Goal: Information Seeking & Learning: Understand process/instructions

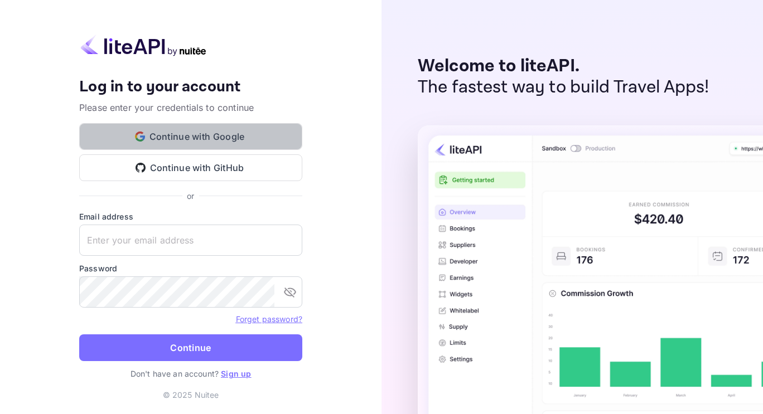
click at [204, 134] on button "Continue with Google" at bounding box center [190, 136] width 223 height 27
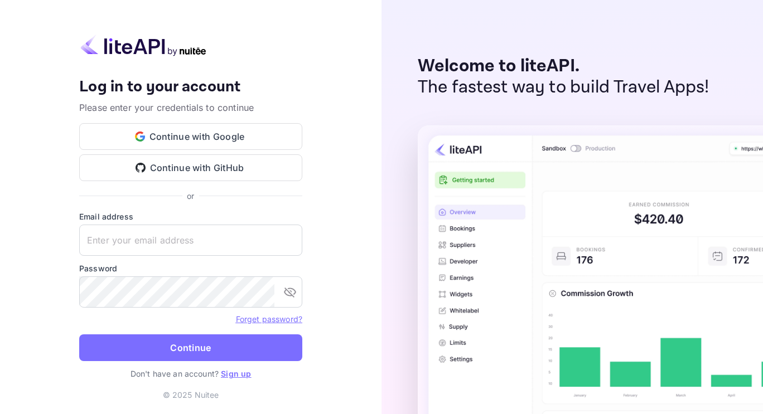
click at [240, 373] on link "Sign up" at bounding box center [236, 373] width 30 height 9
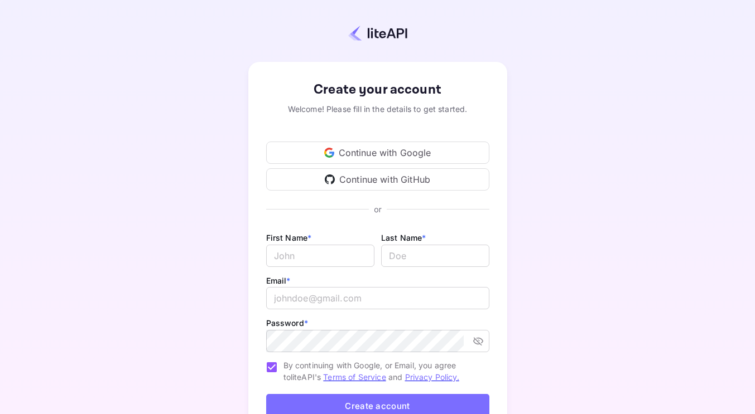
click at [352, 148] on div "Continue with Google" at bounding box center [377, 153] width 223 height 22
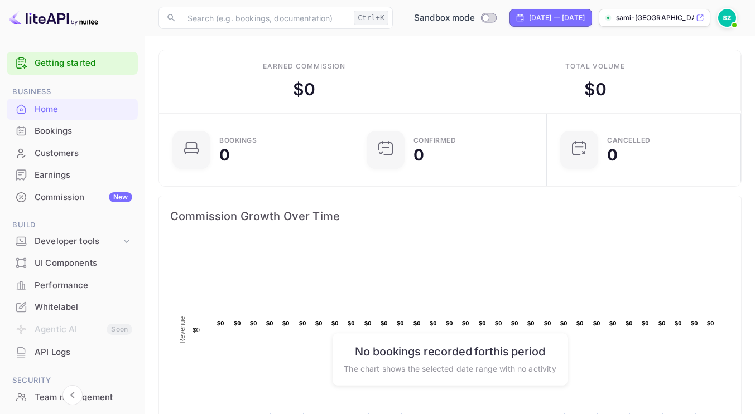
click at [662, 16] on p "sami-[GEOGRAPHIC_DATA]-8kp67.nuite..." at bounding box center [655, 18] width 78 height 10
click at [123, 237] on icon at bounding box center [126, 241] width 11 height 11
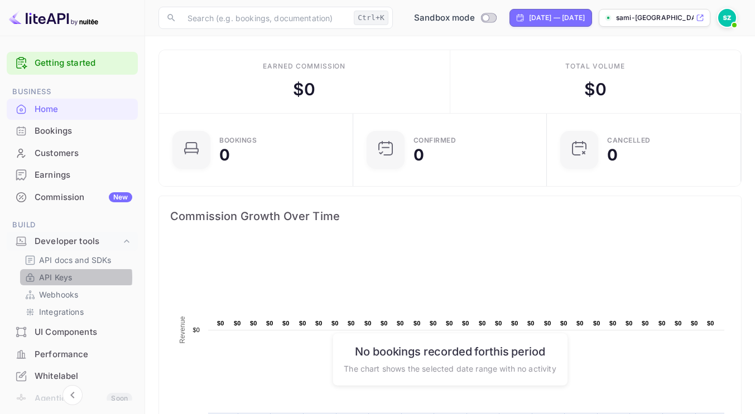
click at [52, 278] on p "API Keys" at bounding box center [55, 278] width 33 height 12
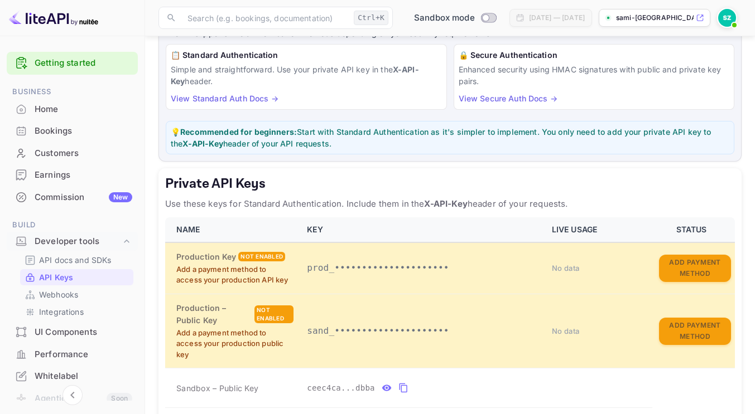
scroll to position [114, 0]
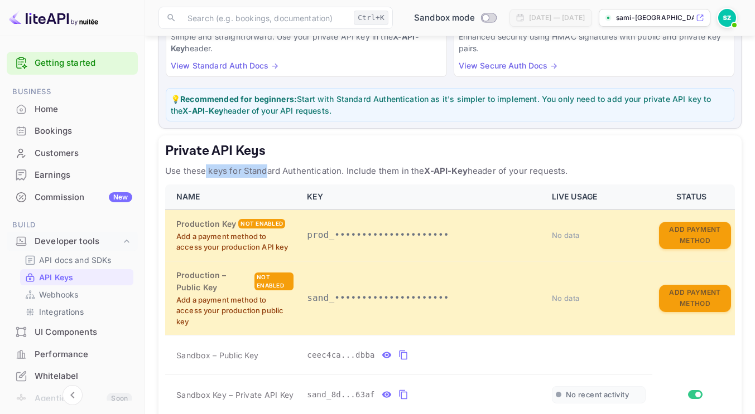
drag, startPoint x: 206, startPoint y: 165, endPoint x: 270, endPoint y: 171, distance: 64.5
click at [270, 171] on p "Use these keys for Standard Authentication. Include them in the X-API-Key heade…" at bounding box center [449, 171] width 569 height 13
drag, startPoint x: 311, startPoint y: 167, endPoint x: 347, endPoint y: 168, distance: 35.7
click at [347, 168] on p "Use these keys for Standard Authentication. Include them in the X-API-Key heade…" at bounding box center [449, 171] width 569 height 13
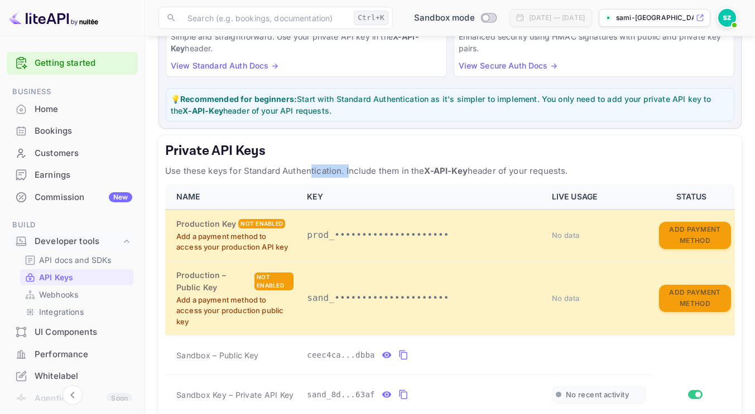
click at [347, 168] on p "Use these keys for Standard Authentication. Include them in the X-API-Key heade…" at bounding box center [449, 171] width 569 height 13
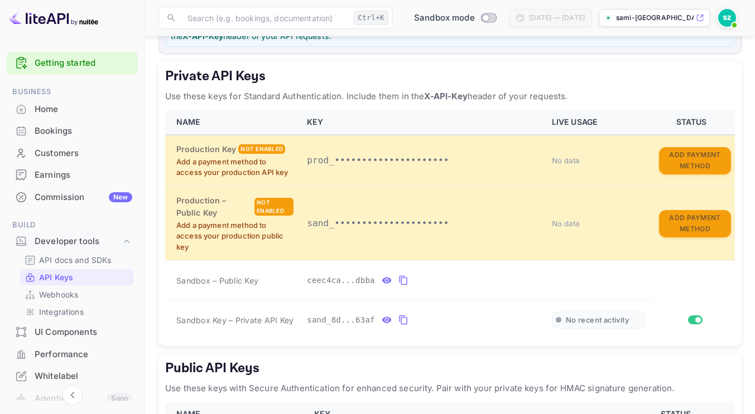
scroll to position [189, 0]
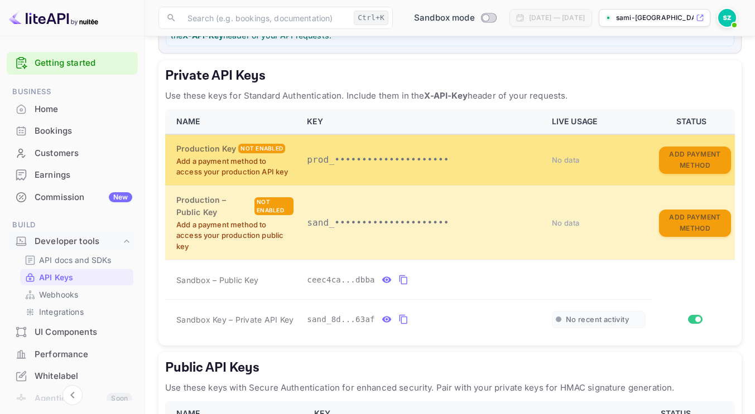
click at [351, 164] on p "prod_•••••••••••••••••••••" at bounding box center [422, 159] width 231 height 13
click at [236, 144] on div "Production Key Not enabled" at bounding box center [234, 149] width 117 height 12
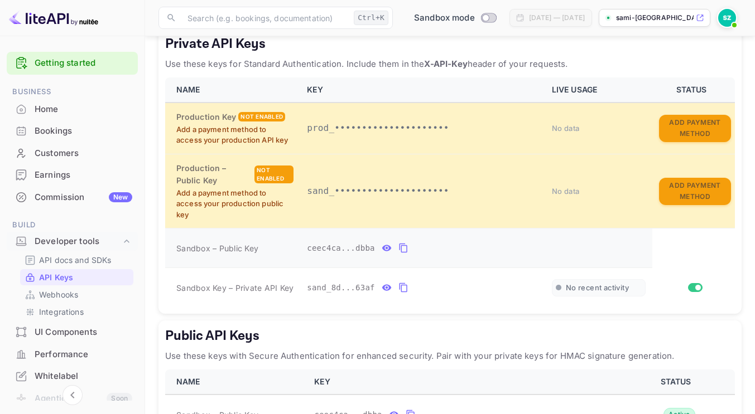
scroll to position [221, 0]
click at [398, 249] on icon "private api keys table" at bounding box center [403, 247] width 10 height 13
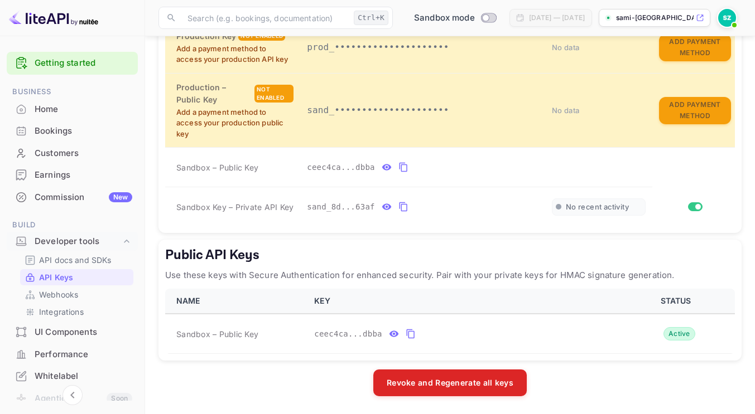
scroll to position [302, 0]
click at [407, 333] on icon "public api keys table" at bounding box center [410, 333] width 10 height 13
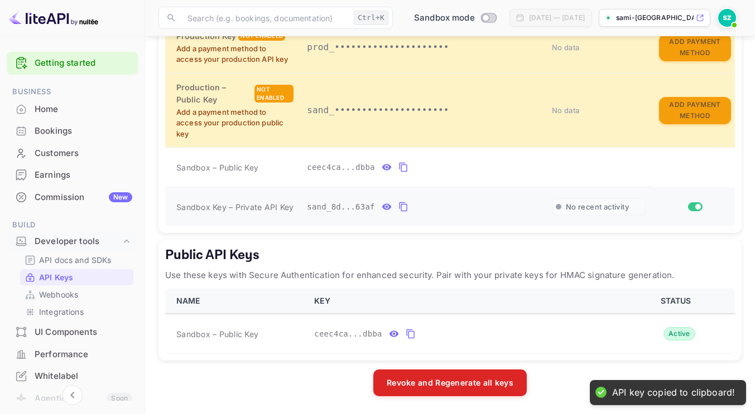
click at [587, 204] on span "No recent activity" at bounding box center [596, 206] width 63 height 9
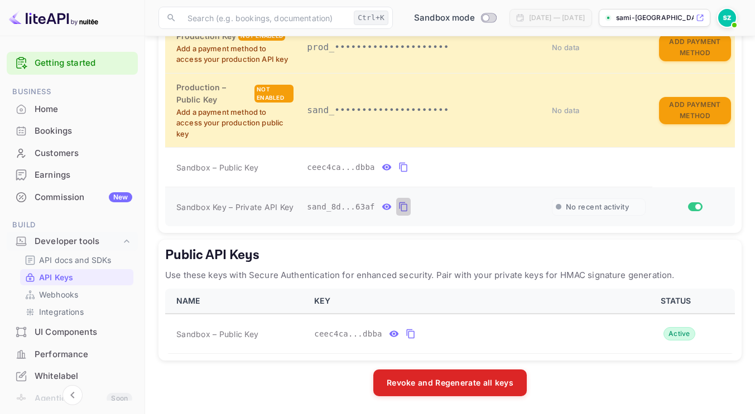
click at [400, 205] on icon "private api keys table" at bounding box center [403, 206] width 8 height 9
click at [83, 262] on p "API docs and SDKs" at bounding box center [75, 260] width 72 height 12
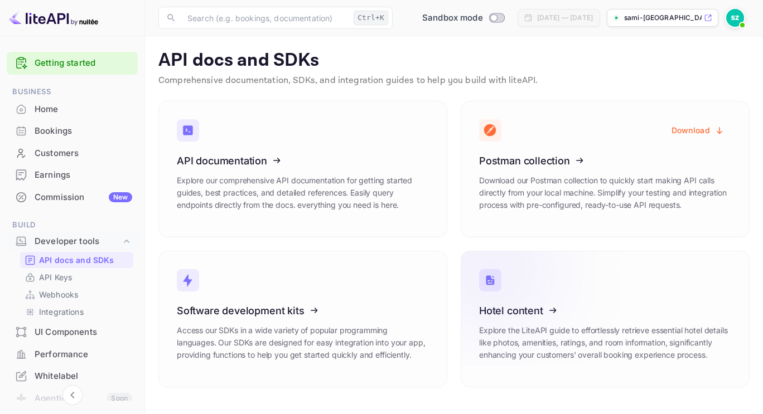
click at [519, 308] on icon at bounding box center [547, 309] width 173 height 115
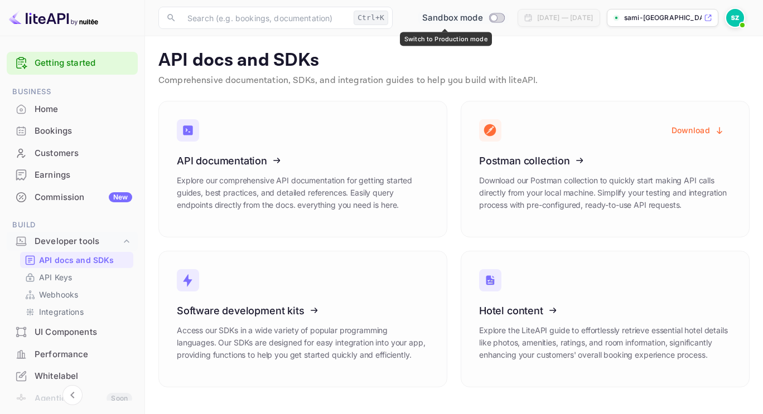
click at [482, 18] on input "Switch to Production mode" at bounding box center [493, 17] width 22 height 7
checkbox input "false"
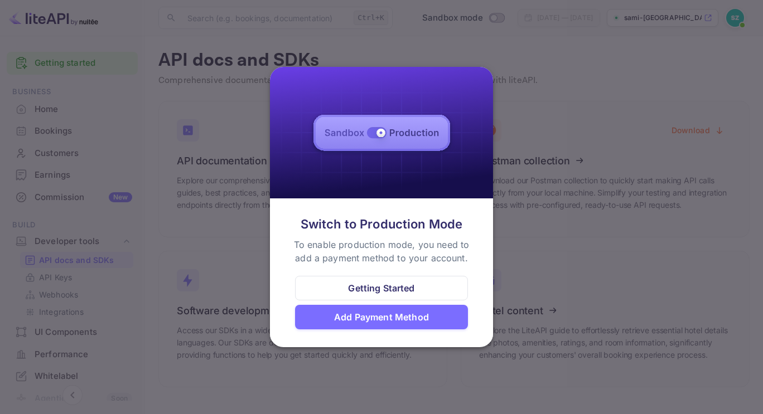
click at [375, 286] on div "Getting Started" at bounding box center [381, 288] width 66 height 13
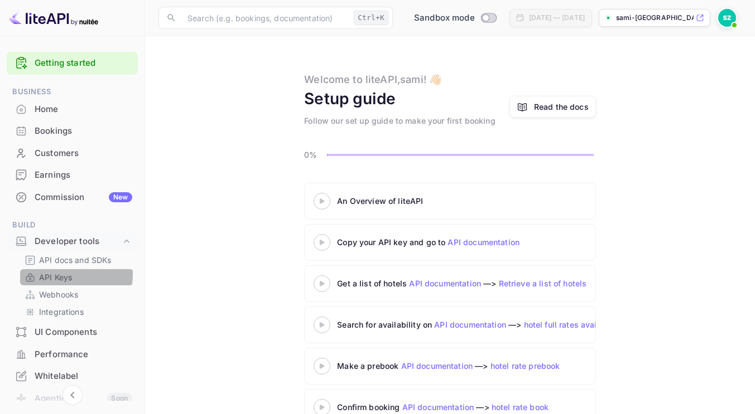
click at [53, 274] on p "API Keys" at bounding box center [55, 278] width 33 height 12
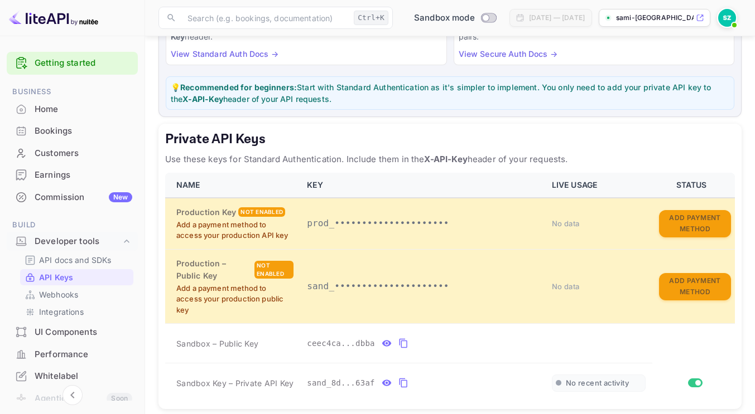
scroll to position [122, 0]
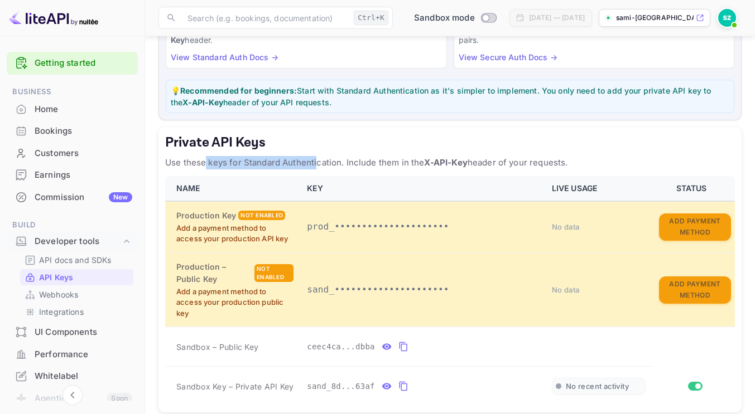
drag, startPoint x: 204, startPoint y: 159, endPoint x: 315, endPoint y: 159, distance: 110.4
click at [315, 159] on p "Use these keys for Standard Authentication. Include them in the X-API-Key heade…" at bounding box center [449, 162] width 569 height 13
drag, startPoint x: 351, startPoint y: 156, endPoint x: 441, endPoint y: 158, distance: 90.4
click at [441, 158] on p "Use these keys for Standard Authentication. Include them in the X-API-Key heade…" at bounding box center [449, 162] width 569 height 13
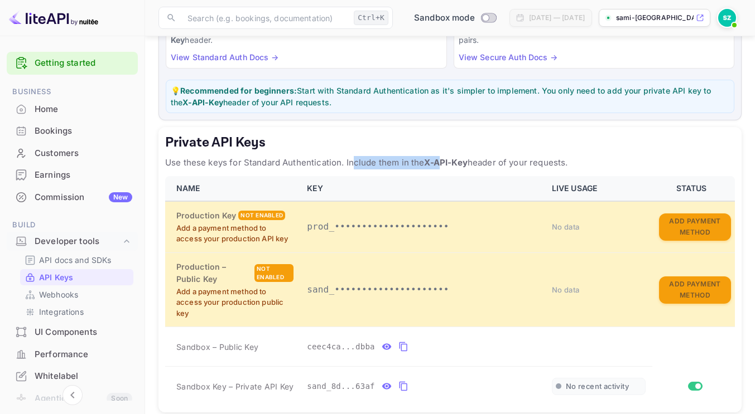
click at [441, 158] on strong "X-API-Key" at bounding box center [445, 162] width 43 height 11
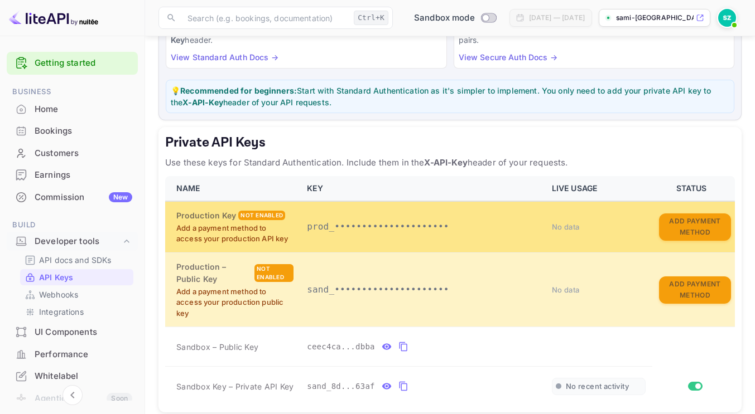
click at [560, 227] on span "No data" at bounding box center [566, 227] width 28 height 9
click at [321, 229] on p "prod_•••••••••••••••••••••" at bounding box center [422, 226] width 231 height 13
click at [229, 231] on p "Add a payment method to access your production API key" at bounding box center [234, 234] width 117 height 22
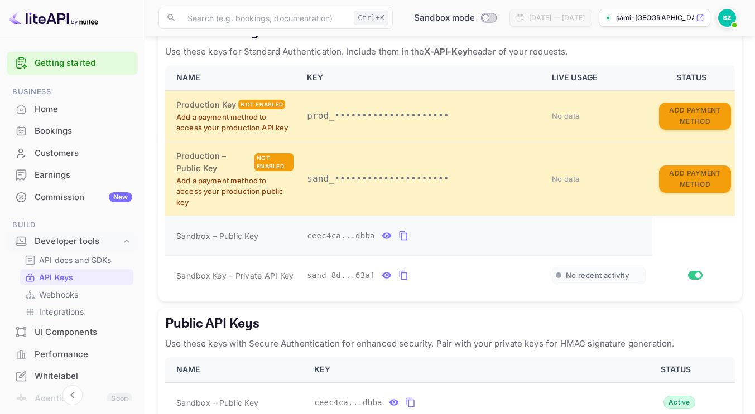
scroll to position [302, 0]
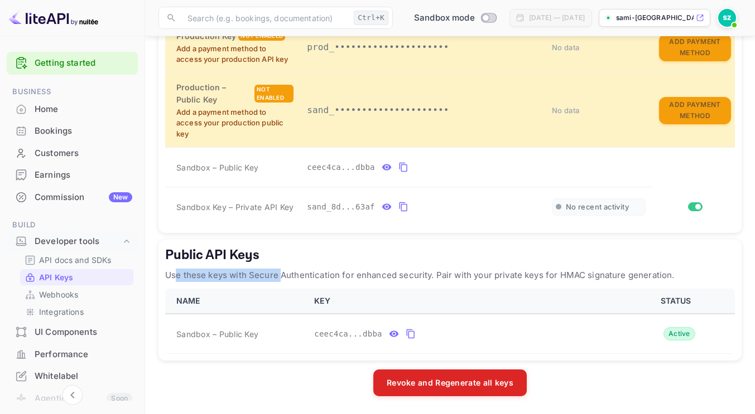
drag, startPoint x: 176, startPoint y: 272, endPoint x: 279, endPoint y: 280, distance: 104.0
click at [279, 280] on p "Use these keys with Secure Authentication for enhanced security. Pair with your…" at bounding box center [449, 275] width 569 height 13
drag, startPoint x: 436, startPoint y: 282, endPoint x: 610, endPoint y: 265, distance: 175.4
click at [610, 265] on div "Public API Keys Use these keys with Secure Authentication for enhanced security…" at bounding box center [449, 300] width 583 height 121
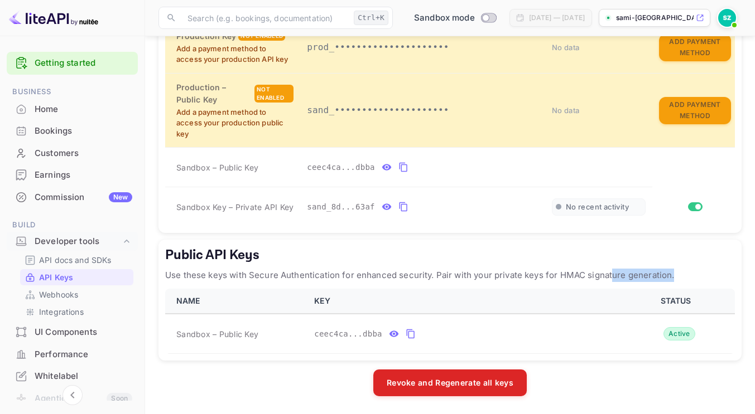
click at [610, 265] on div "Public API Keys Use these keys with Secure Authentication for enhanced security…" at bounding box center [449, 300] width 583 height 121
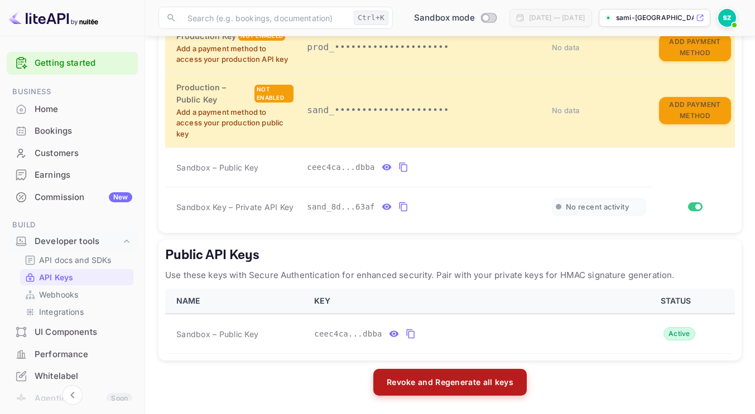
click at [418, 381] on button "Revoke and Regenerate all keys" at bounding box center [449, 382] width 153 height 27
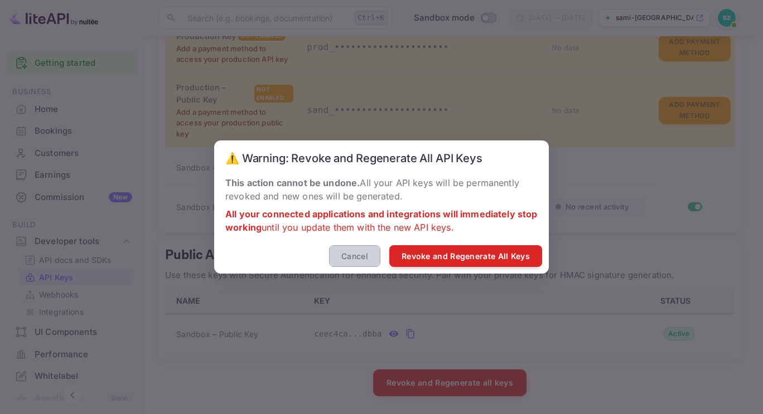
click at [356, 259] on button "Cancel" at bounding box center [354, 256] width 51 height 22
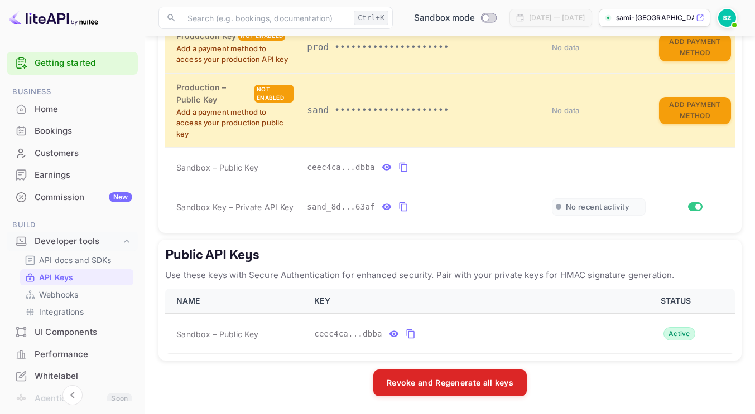
scroll to position [294, 0]
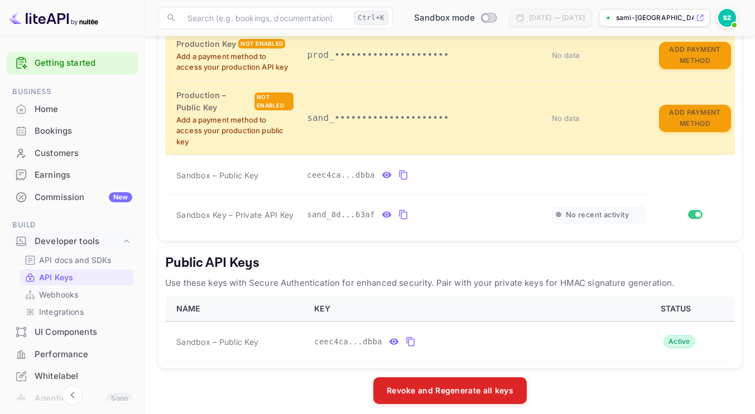
click at [50, 142] on li "Customers" at bounding box center [72, 153] width 131 height 22
click at [49, 127] on div "Bookings" at bounding box center [84, 131] width 98 height 13
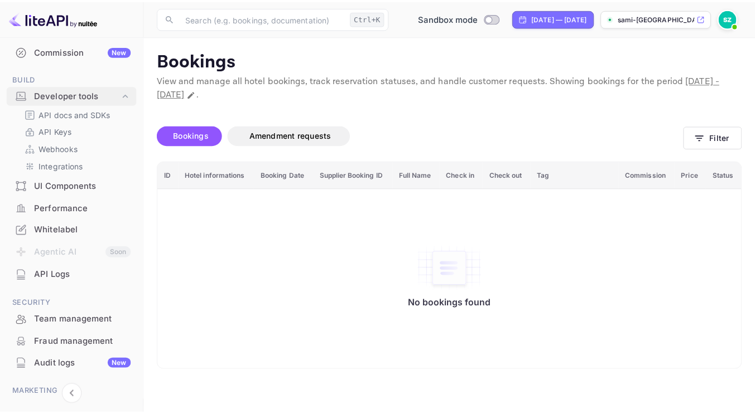
scroll to position [214, 0]
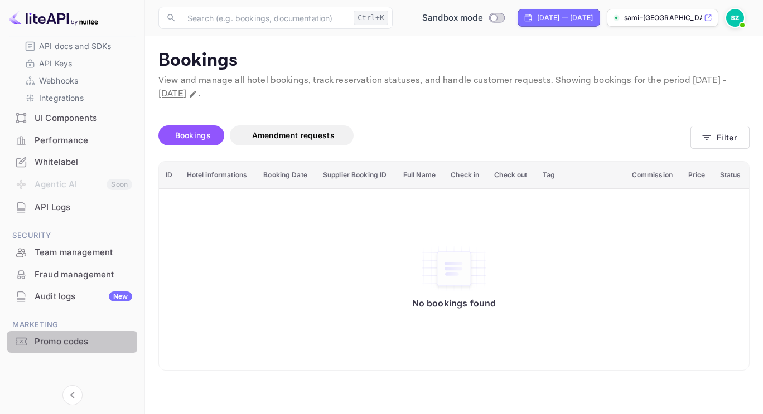
click at [63, 342] on div "Promo codes" at bounding box center [84, 342] width 98 height 13
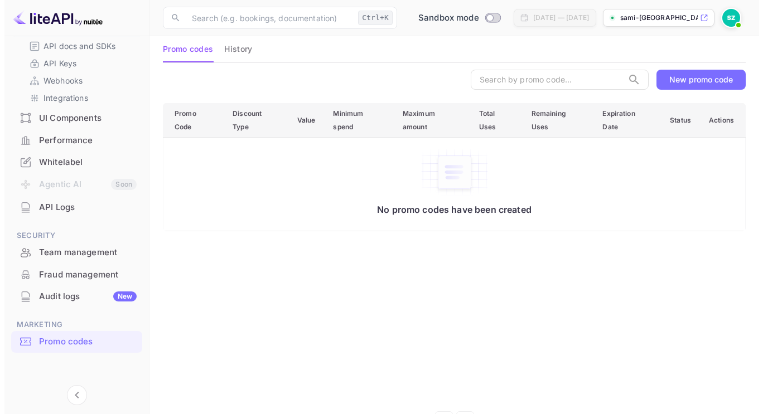
scroll to position [67, 0]
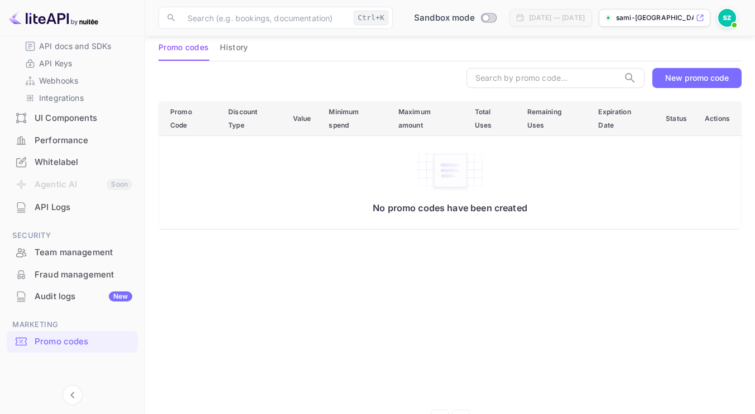
click at [674, 79] on div "New promo code" at bounding box center [697, 77] width 64 height 9
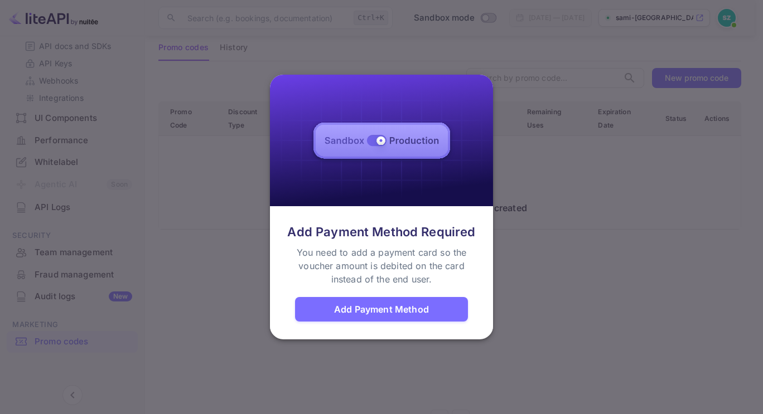
click at [386, 316] on div "Add Payment Method" at bounding box center [381, 309] width 95 height 13
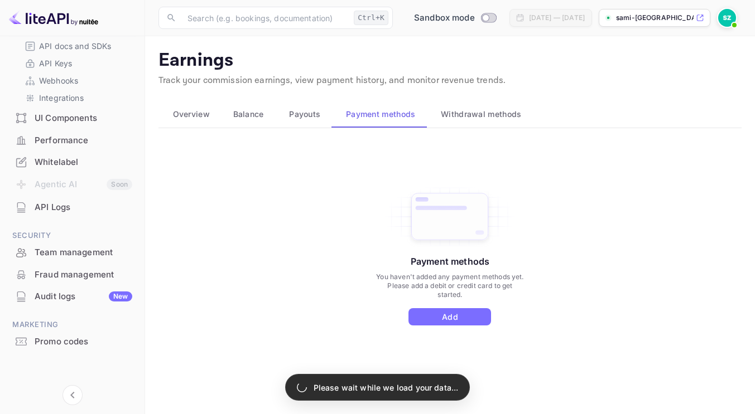
click at [611, 193] on div "Payment methods You haven't added any payment methods yet. Please add a debit o…" at bounding box center [449, 267] width 583 height 251
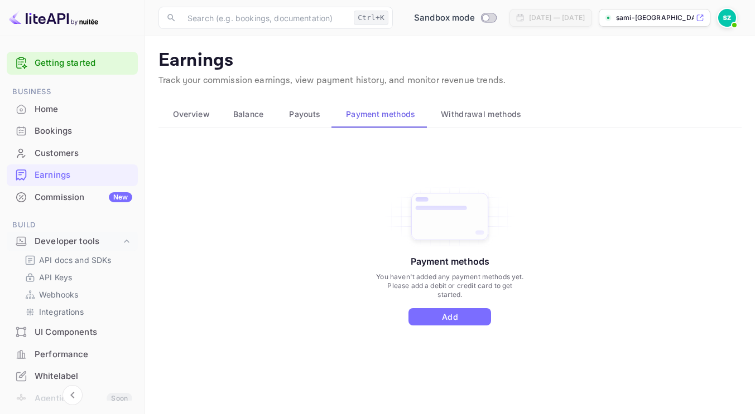
click at [49, 120] on div "Bookings" at bounding box center [72, 131] width 131 height 22
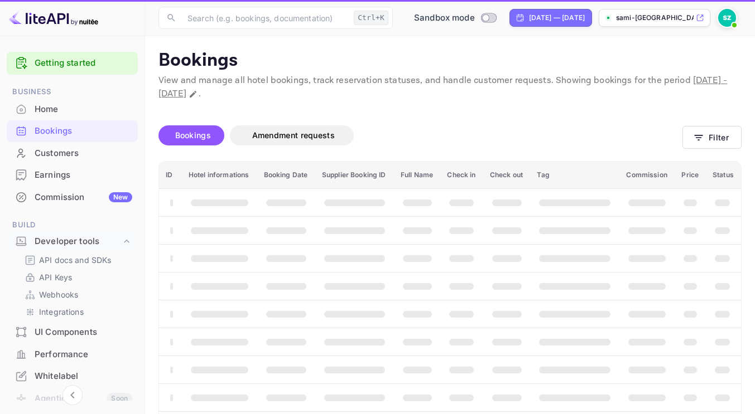
click at [47, 115] on div "Home" at bounding box center [72, 110] width 131 height 22
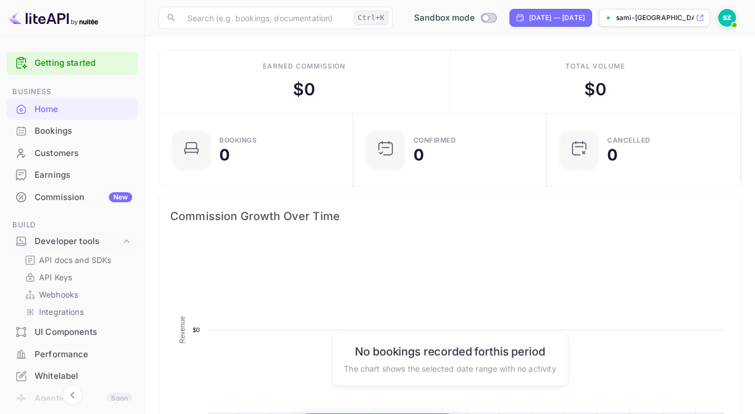
scroll to position [173, 179]
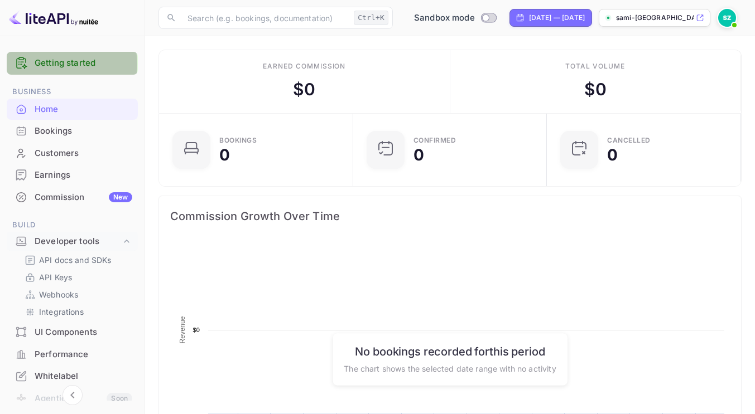
click at [59, 64] on link "Getting started" at bounding box center [84, 63] width 98 height 13
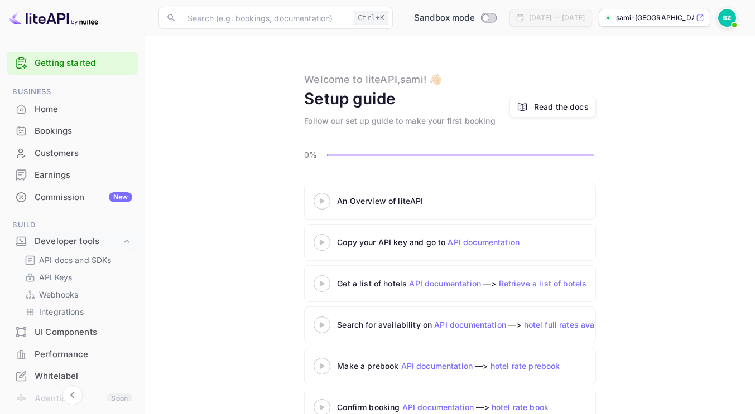
click at [321, 198] on div at bounding box center [321, 201] width 39 height 14
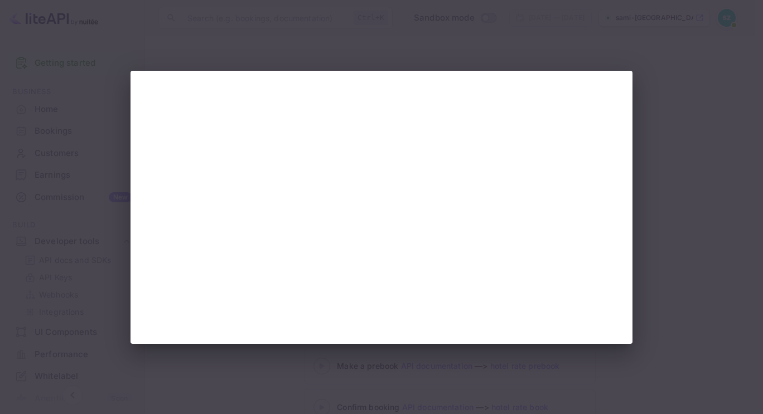
click at [697, 96] on div at bounding box center [381, 207] width 763 height 414
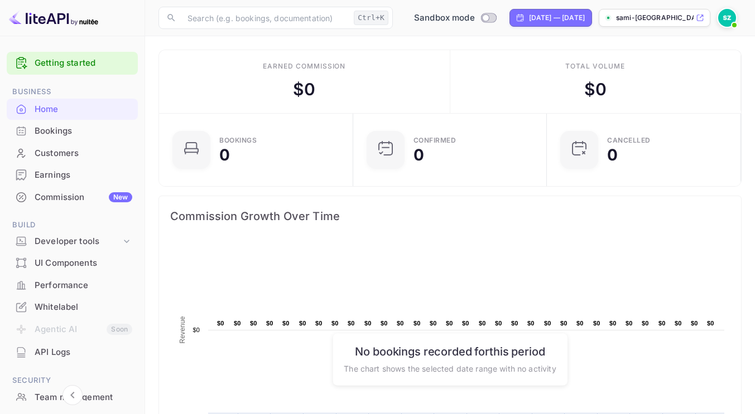
scroll to position [173, 179]
click at [73, 242] on div "Developer tools" at bounding box center [78, 241] width 86 height 13
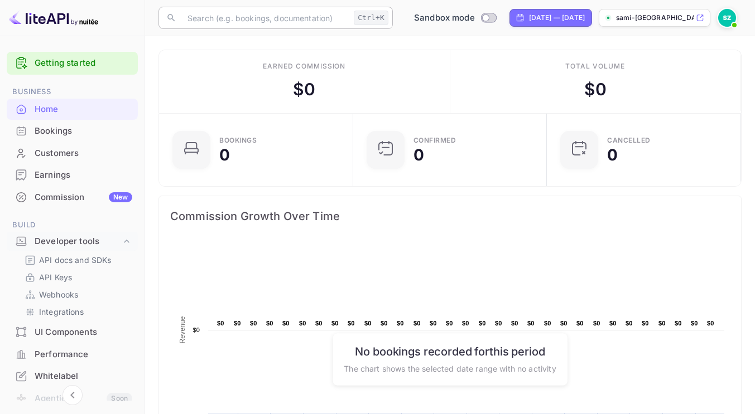
click at [226, 18] on input "text" at bounding box center [265, 18] width 168 height 22
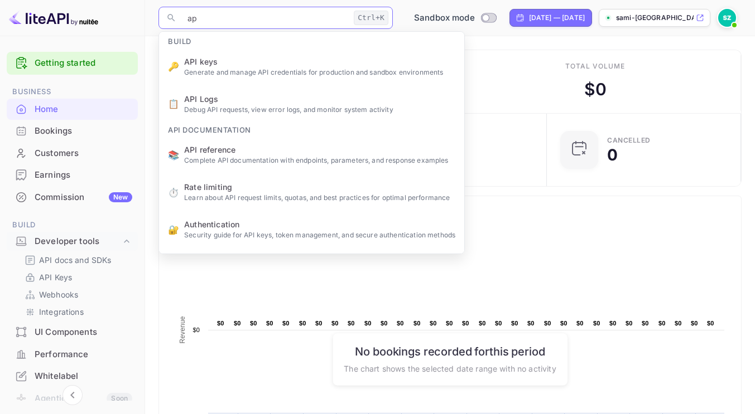
type input "api"
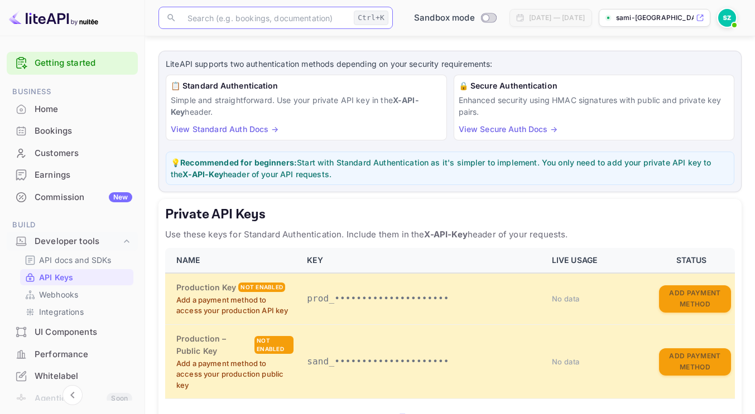
scroll to position [51, 0]
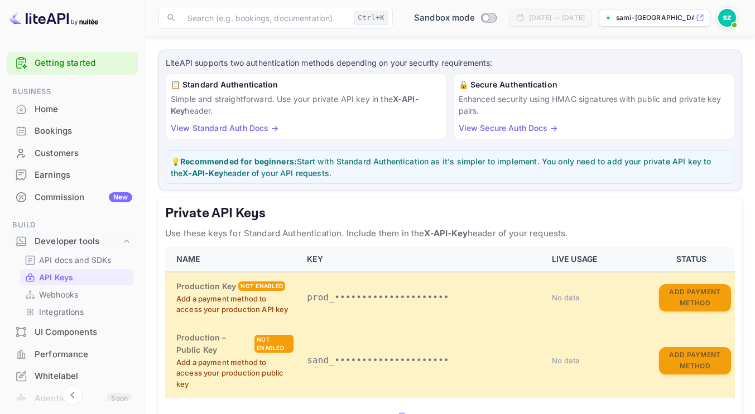
click at [203, 81] on h6 "📋 Standard Authentication" at bounding box center [306, 85] width 271 height 12
click at [200, 101] on p "Simple and straightforward. Use your private API key in the X-API-Key header." at bounding box center [306, 104] width 271 height 23
drag, startPoint x: 296, startPoint y: 164, endPoint x: 396, endPoint y: 163, distance: 100.4
click at [396, 163] on p "💡 Recommended for beginners: Start with Standard Authentication as it's simpler…" at bounding box center [450, 167] width 558 height 23
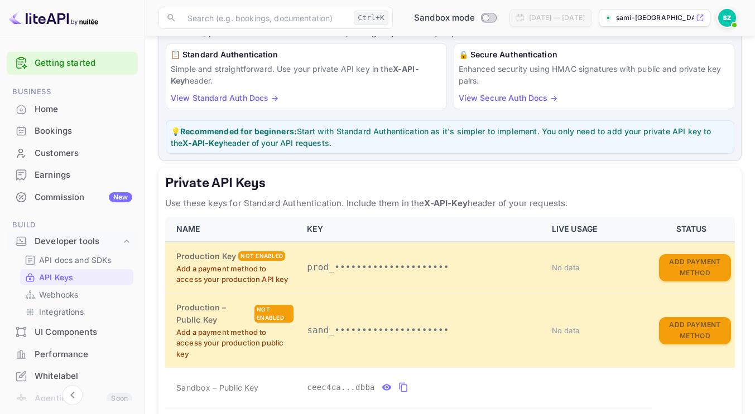
scroll to position [81, 0]
drag, startPoint x: 221, startPoint y: 137, endPoint x: 249, endPoint y: 138, distance: 28.4
click at [249, 138] on p "💡 Recommended for beginners: Start with Standard Authentication as it's simpler…" at bounding box center [450, 136] width 558 height 23
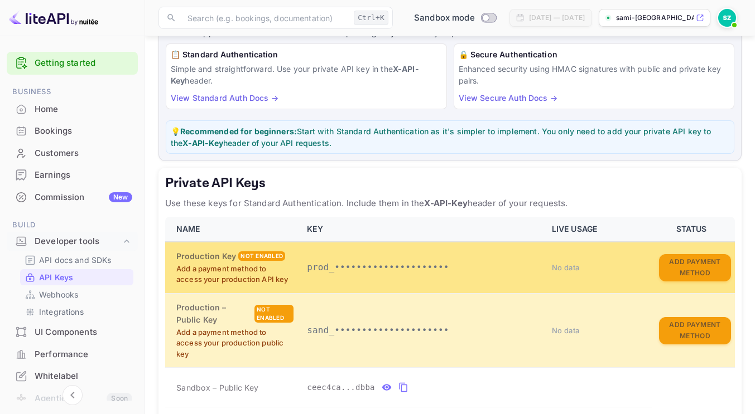
click at [257, 253] on div "Not enabled" at bounding box center [261, 256] width 47 height 9
click at [225, 276] on p "Add a payment method to access your production API key" at bounding box center [234, 275] width 117 height 22
click at [681, 263] on button "Add Payment Method" at bounding box center [695, 267] width 72 height 27
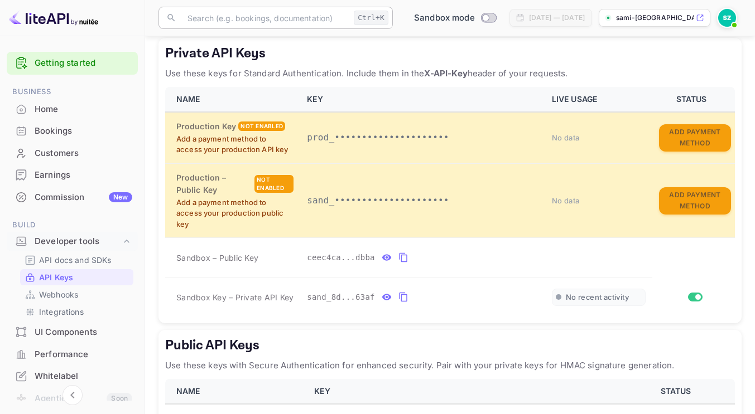
scroll to position [302, 0]
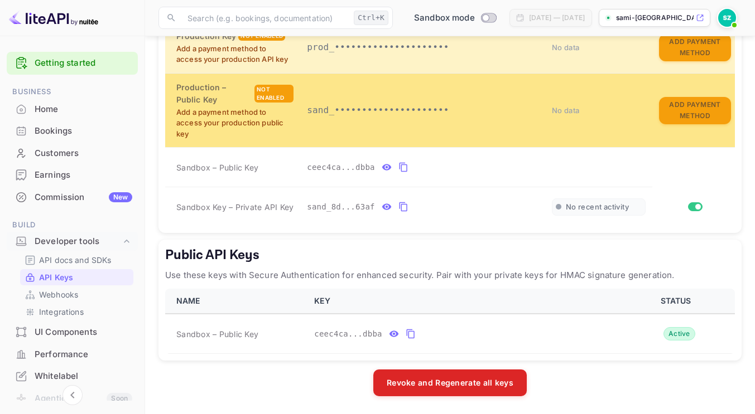
click at [361, 99] on td "sand_•••••••••••••••••••••" at bounding box center [422, 110] width 245 height 74
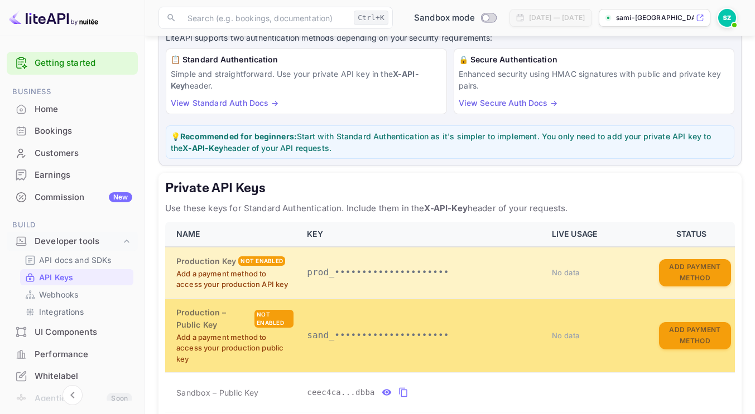
scroll to position [76, 0]
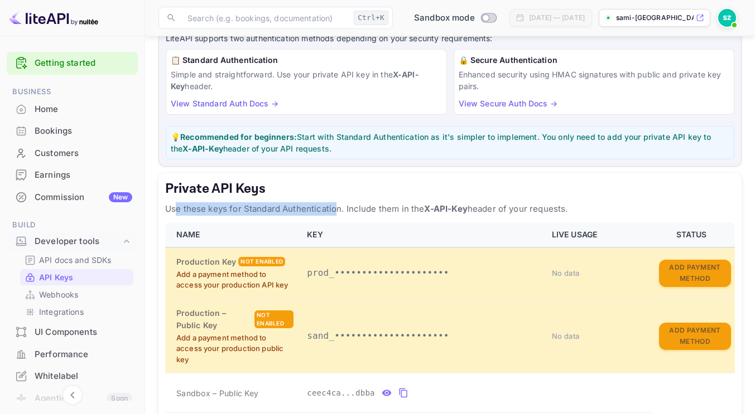
drag, startPoint x: 176, startPoint y: 207, endPoint x: 337, endPoint y: 207, distance: 161.2
click at [337, 207] on p "Use these keys for Standard Authentication. Include them in the X-API-Key heade…" at bounding box center [449, 208] width 569 height 13
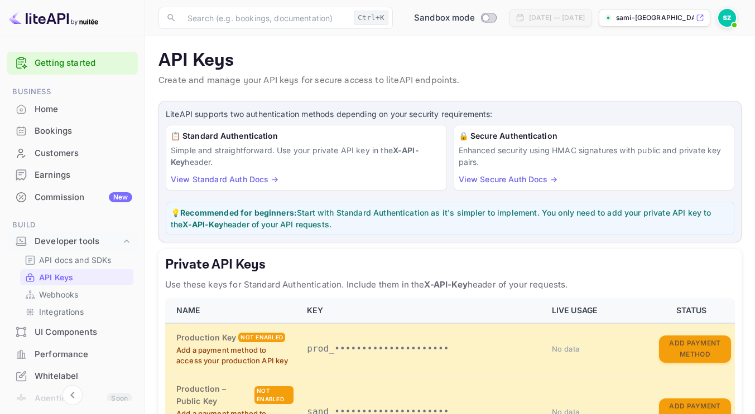
click at [230, 178] on link "View Standard Auth Docs →" at bounding box center [225, 179] width 108 height 9
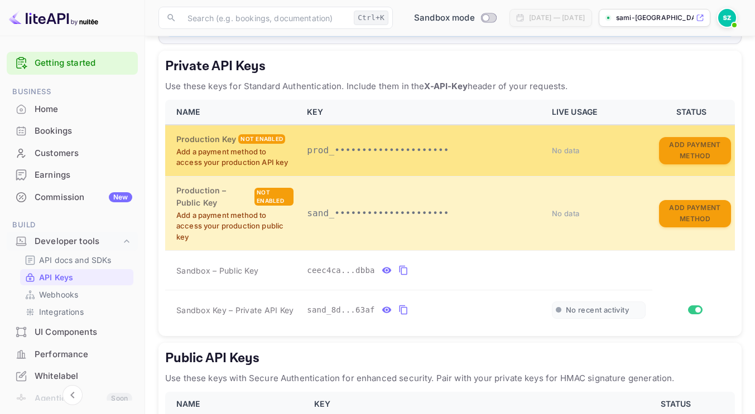
scroll to position [196, 0]
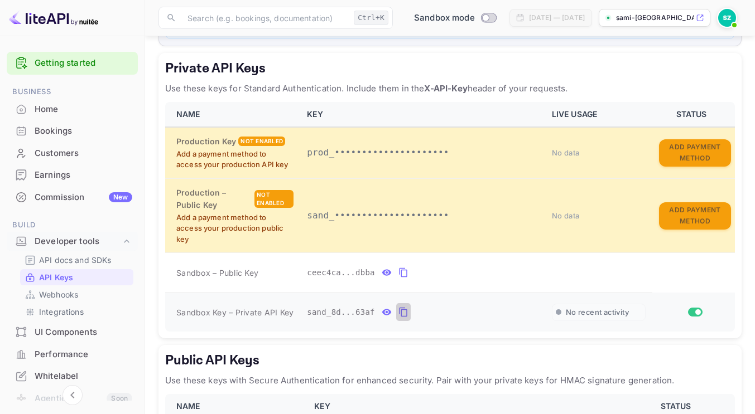
click at [398, 313] on icon "private api keys table" at bounding box center [403, 312] width 10 height 13
click at [381, 313] on icon "private api keys table" at bounding box center [386, 312] width 10 height 13
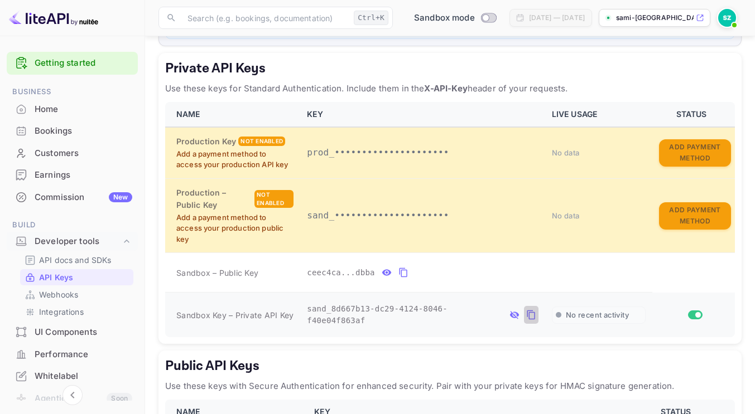
click at [526, 311] on icon "private api keys table" at bounding box center [530, 315] width 8 height 9
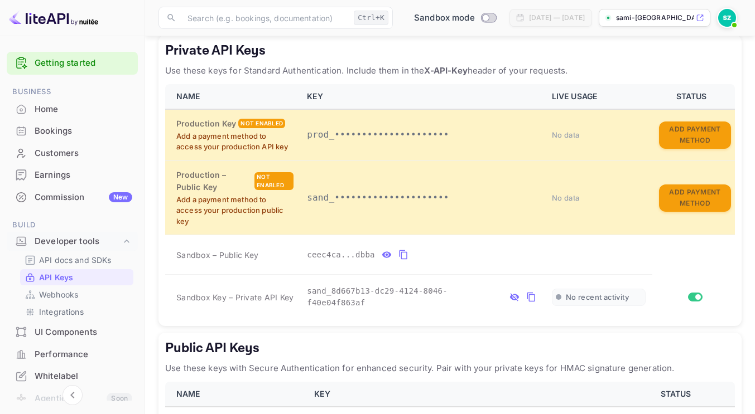
scroll to position [260, 0]
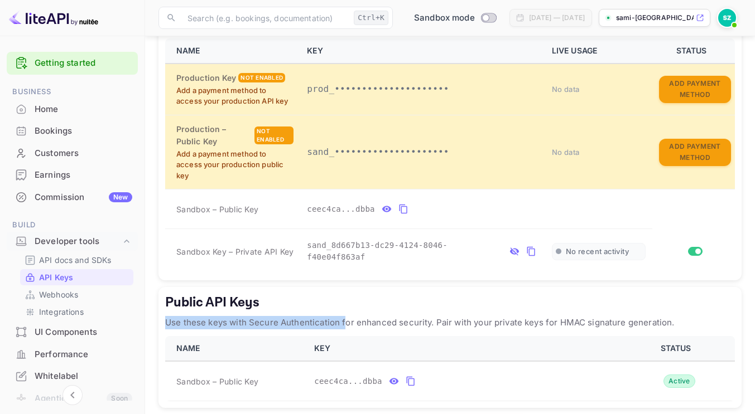
drag, startPoint x: 165, startPoint y: 318, endPoint x: 353, endPoint y: 312, distance: 188.6
click at [353, 312] on div "Public API Keys Use these keys with Secure Authentication for enhanced security…" at bounding box center [449, 347] width 583 height 121
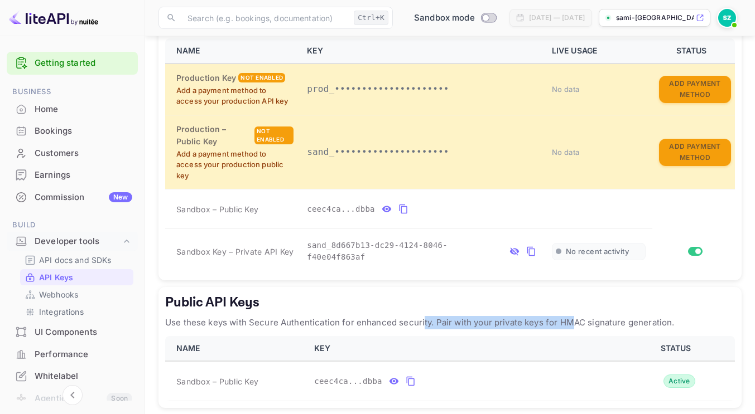
drag, startPoint x: 422, startPoint y: 320, endPoint x: 569, endPoint y: 316, distance: 147.8
click at [569, 316] on p "Use these keys with Secure Authentication for enhanced security. Pair with your…" at bounding box center [449, 322] width 569 height 13
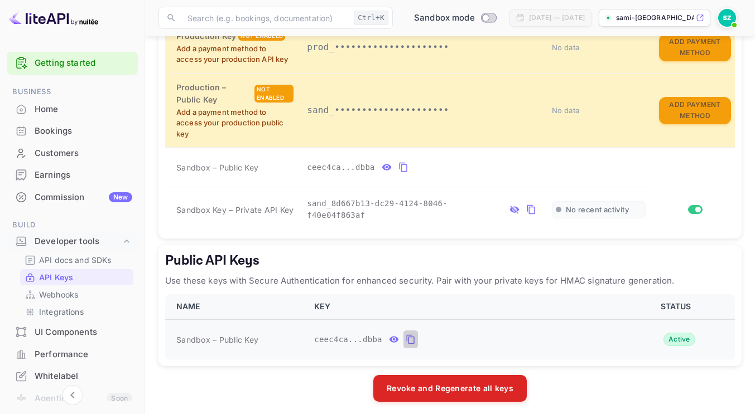
click at [406, 335] on icon "public api keys table" at bounding box center [410, 339] width 8 height 9
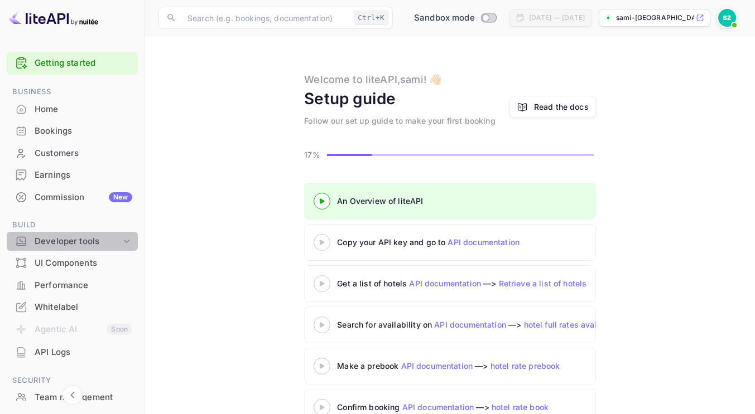
click at [123, 243] on icon at bounding box center [126, 241] width 11 height 11
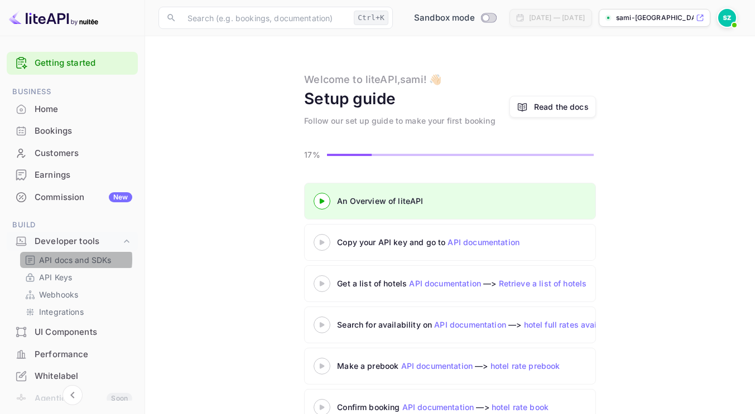
click at [56, 259] on p "API docs and SDKs" at bounding box center [75, 260] width 72 height 12
